Goal: Task Accomplishment & Management: Complete application form

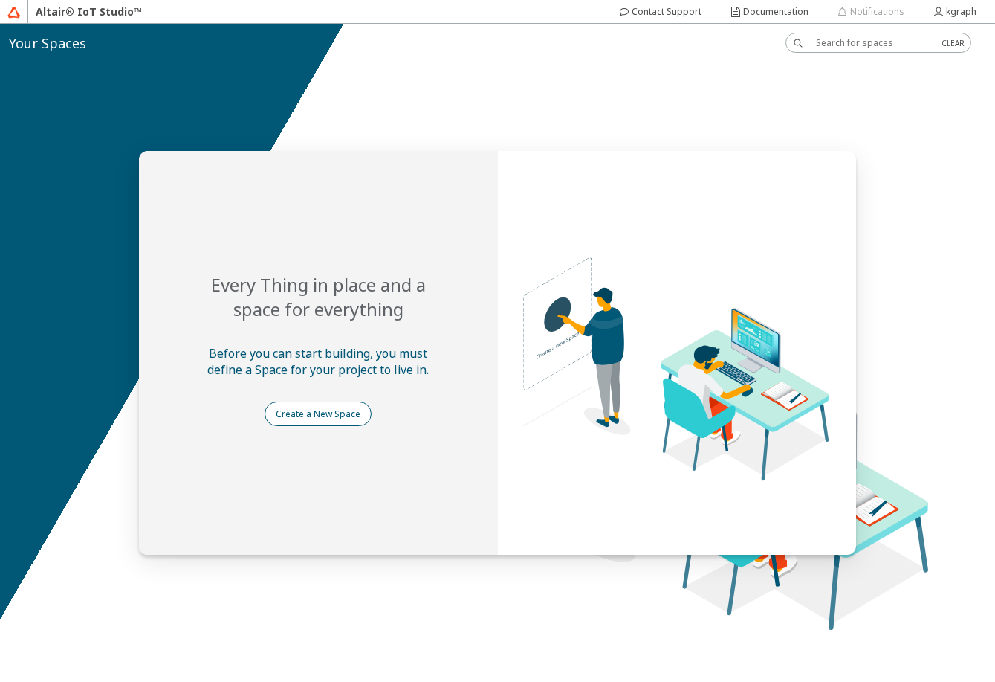
click at [0, 0] on slot "Create a New Space" at bounding box center [0, 0] width 0 height 0
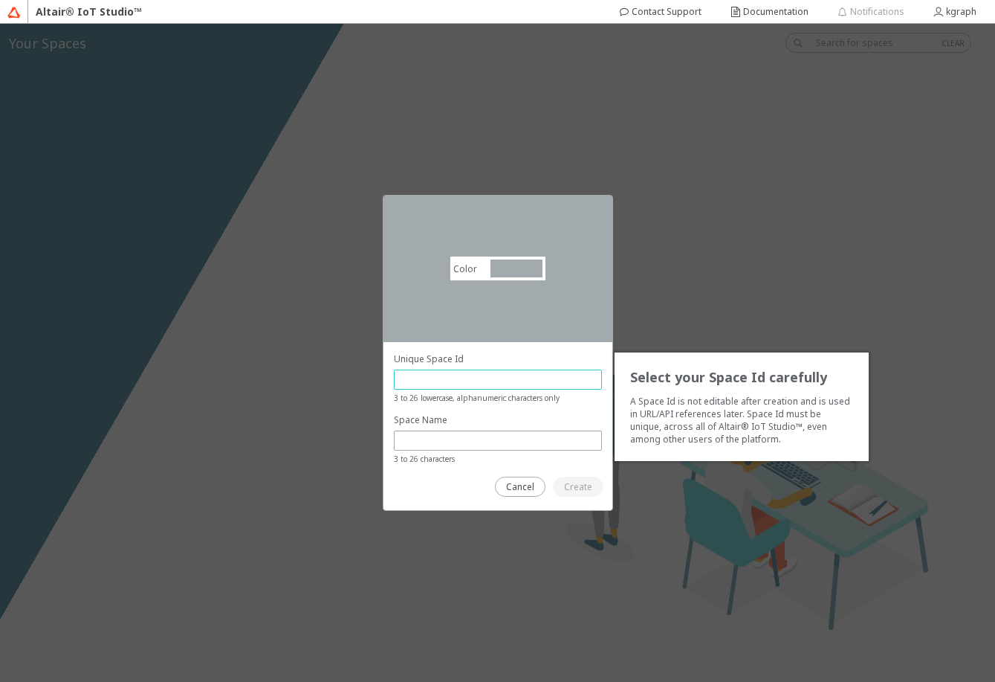
click at [498, 376] on input "text" at bounding box center [498, 379] width 195 height 13
type input "kgraph"
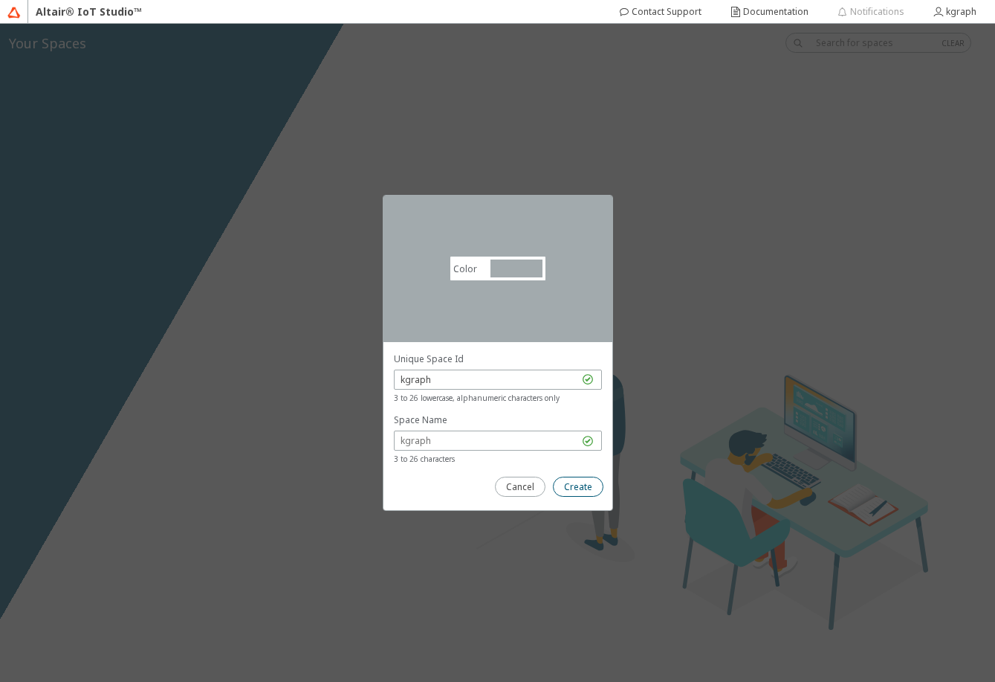
click at [0, 0] on slot "Create" at bounding box center [0, 0] width 0 height 0
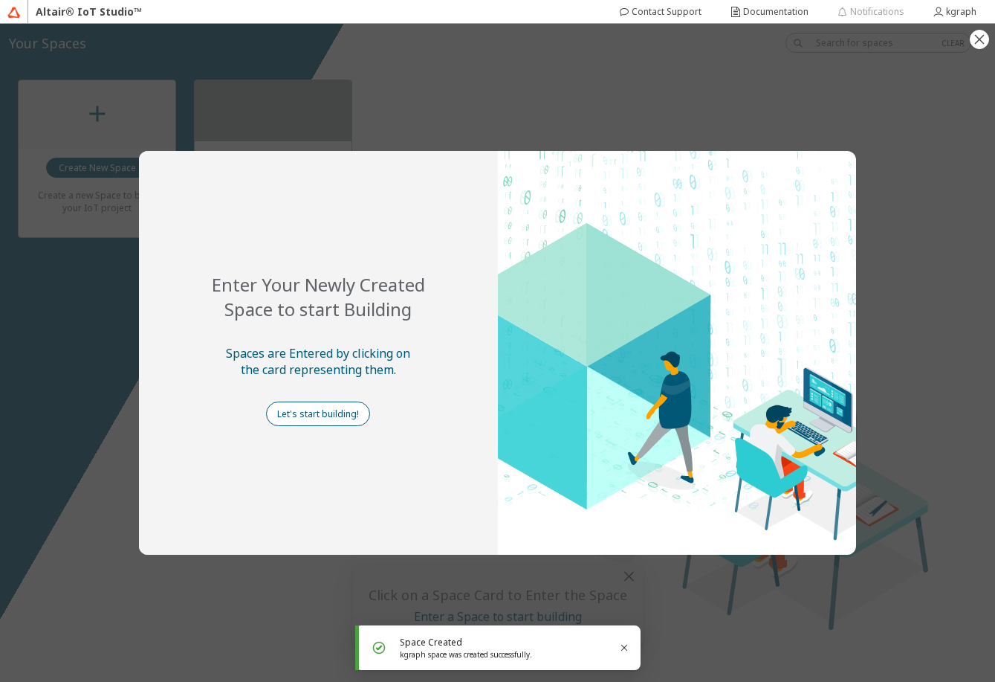
click at [0, 0] on slot "Let's start building!" at bounding box center [0, 0] width 0 height 0
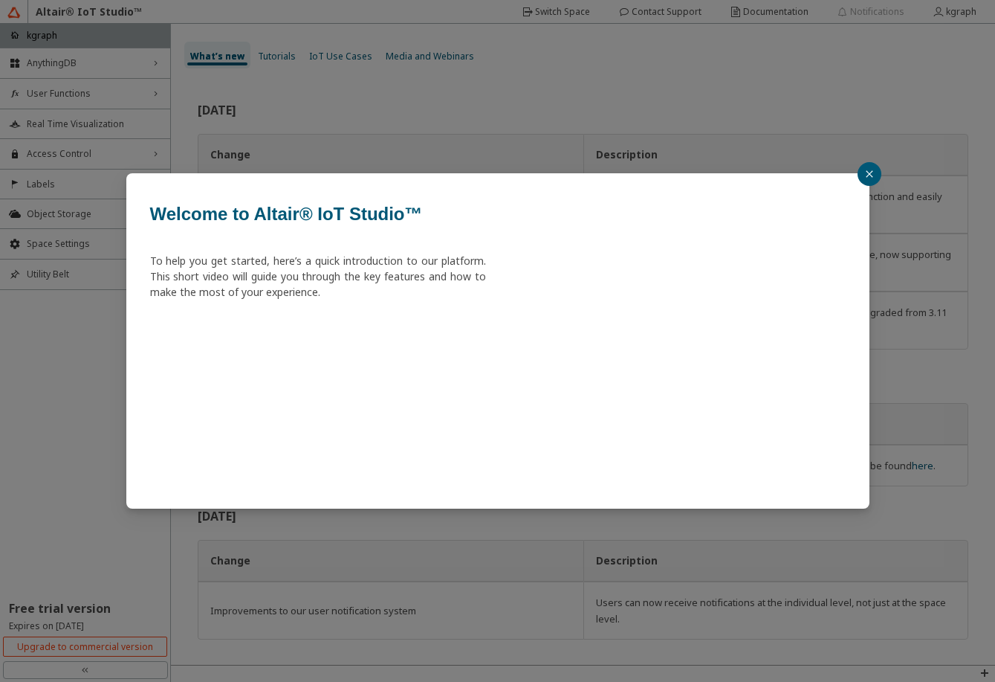
click at [872, 174] on icon "close" at bounding box center [869, 174] width 9 height 9
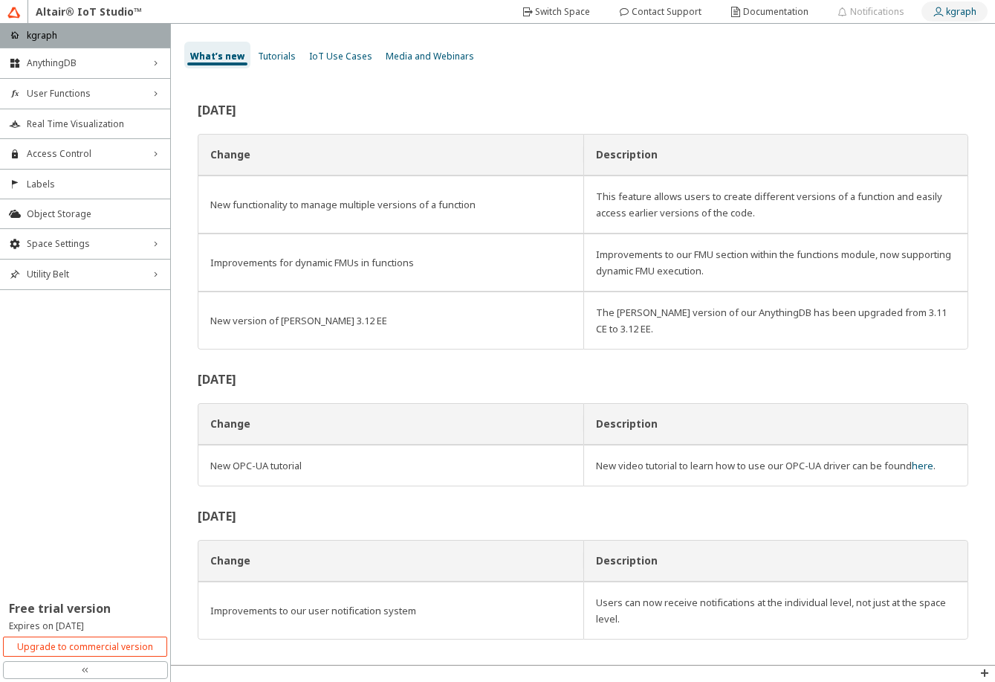
click at [0, 0] on slot "kgraph" at bounding box center [0, 0] width 0 height 0
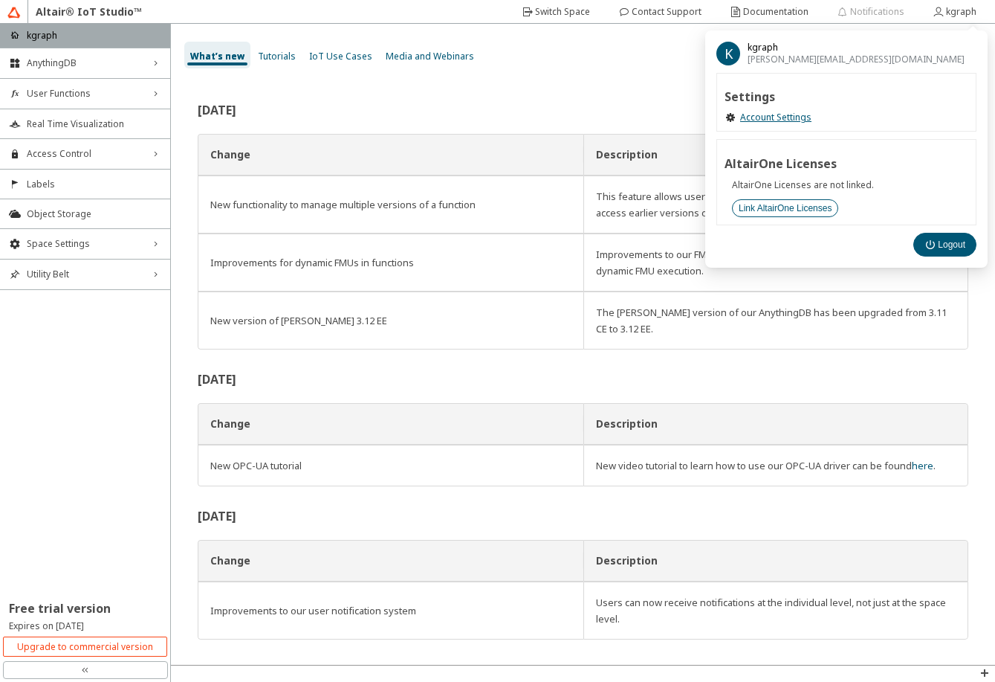
click at [0, 0] on slot "Link AltairOne Licenses" at bounding box center [0, 0] width 0 height 0
click at [801, 117] on link "Account Settings" at bounding box center [775, 118] width 71 height 12
click at [0, 0] on slot "kgraph" at bounding box center [0, 0] width 0 height 0
click at [937, 249] on iron-icon at bounding box center [931, 245] width 13 height 12
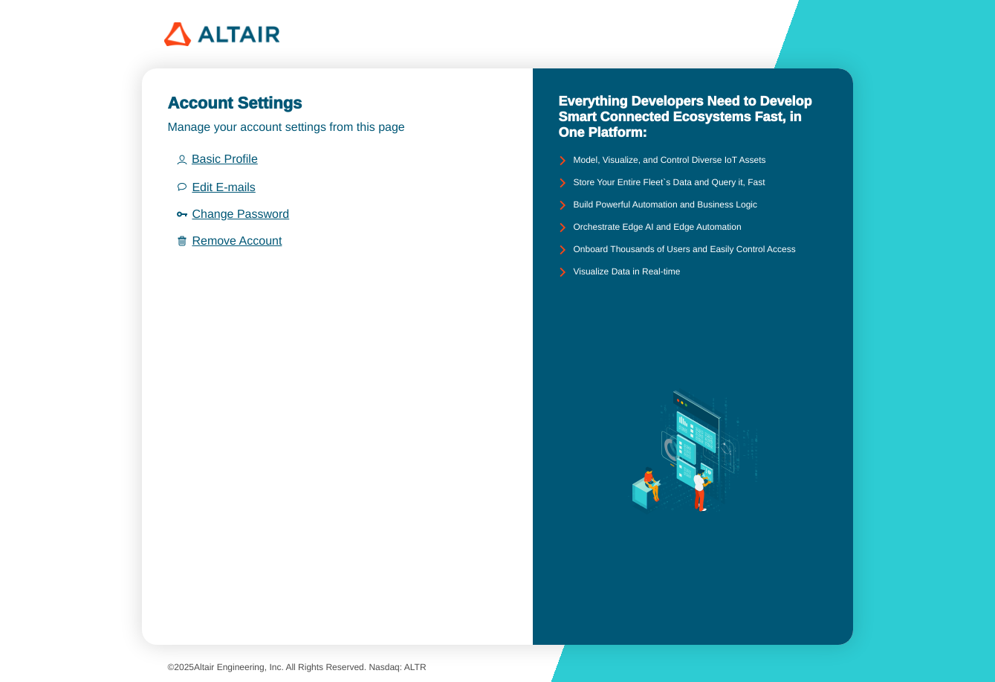
click at [430, 30] on div at bounding box center [497, 34] width 667 height 24
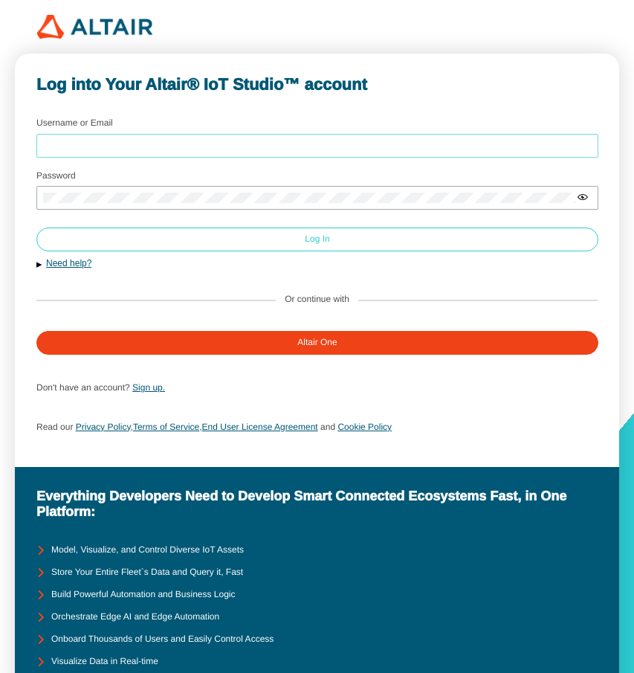
type input "kgraph"
click at [268, 248] on paper-button "Log In" at bounding box center [317, 239] width 562 height 24
